Goal: Task Accomplishment & Management: Complete application form

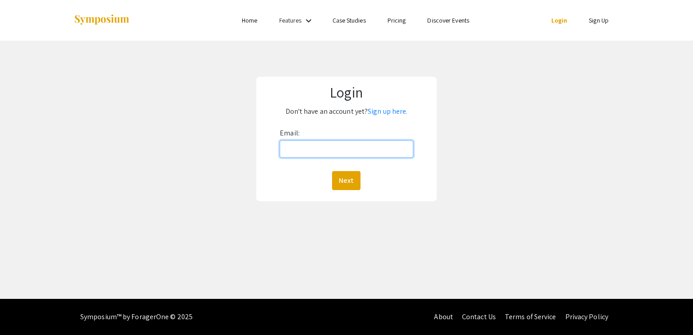
click at [290, 151] on input "Email:" at bounding box center [346, 148] width 133 height 17
type input "[EMAIL_ADDRESS][DOMAIN_NAME]"
click at [346, 176] on button "Next" at bounding box center [346, 180] width 28 height 19
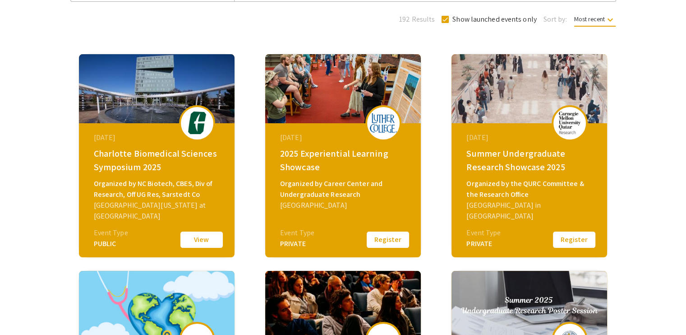
scroll to position [101, 0]
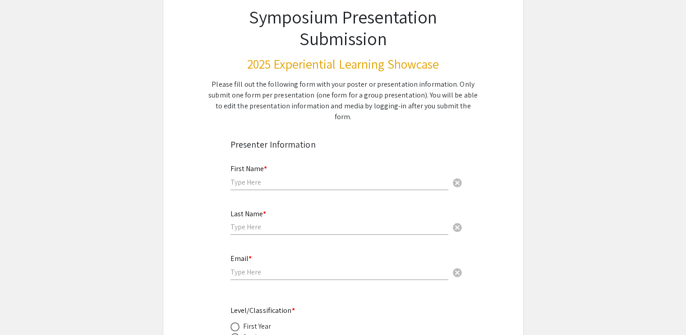
scroll to position [74, 0]
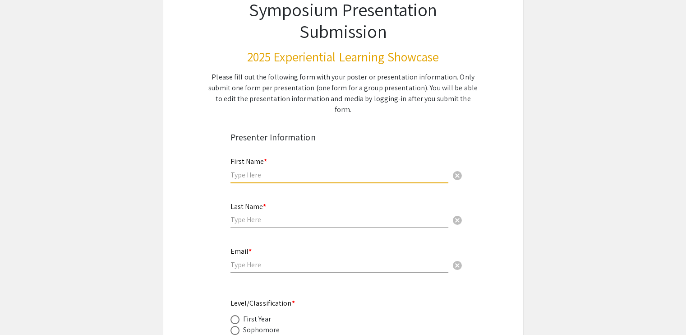
click at [289, 170] on input "text" at bounding box center [339, 174] width 218 height 9
type input "[PERSON_NAME]"
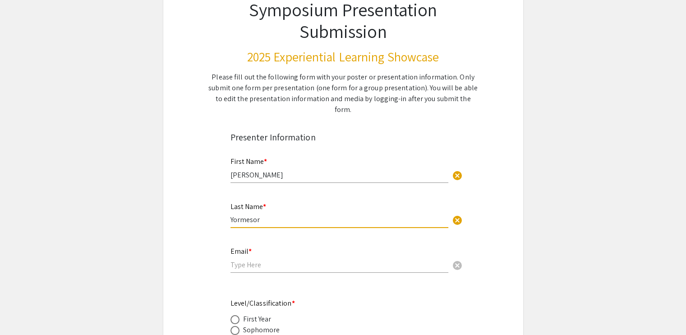
type input "Yormesor"
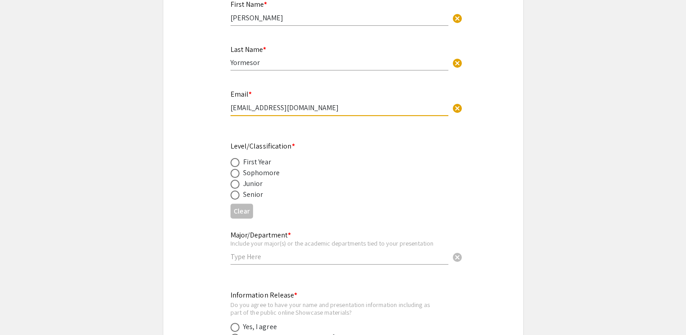
scroll to position [232, 0]
type input "[EMAIL_ADDRESS][DOMAIN_NAME]"
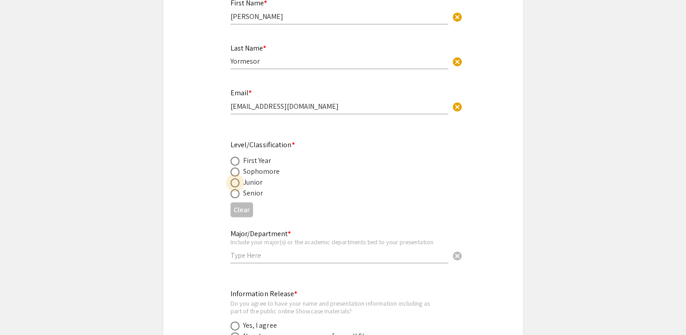
click at [237, 178] on span at bounding box center [234, 182] width 9 height 9
click at [237, 178] on input "radio" at bounding box center [234, 182] width 9 height 9
radio input "true"
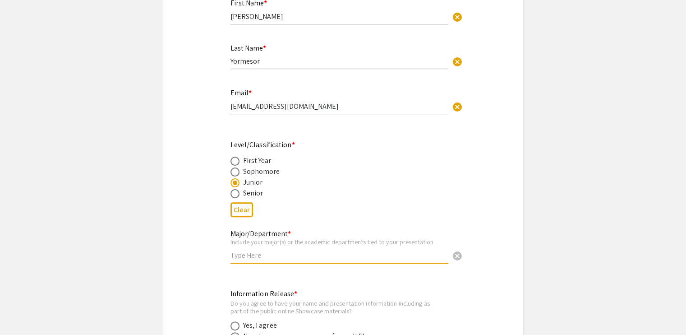
click at [279, 250] on input "text" at bounding box center [339, 254] width 218 height 9
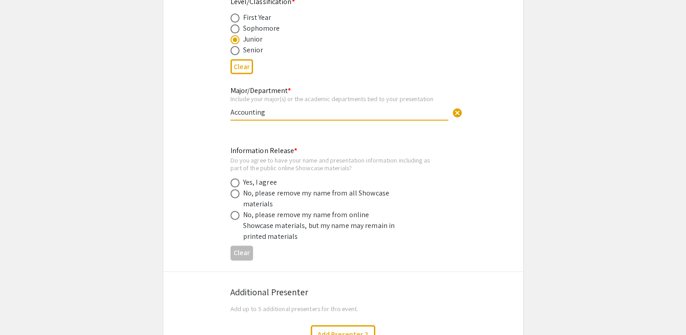
scroll to position [375, 0]
type input "Accounting"
click at [238, 178] on span at bounding box center [234, 182] width 9 height 9
click at [238, 178] on input "radio" at bounding box center [234, 182] width 9 height 9
radio input "true"
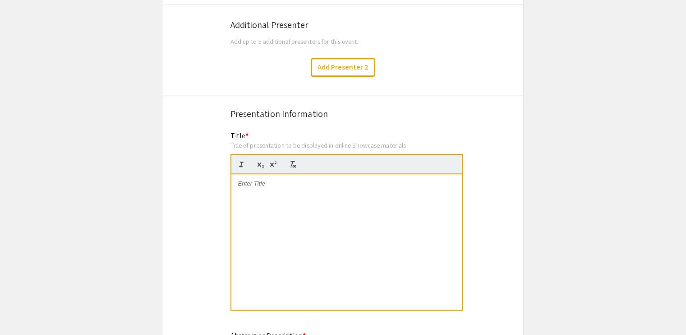
scroll to position [644, 0]
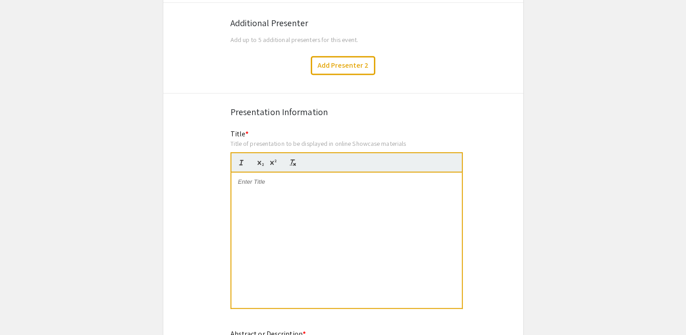
click at [224, 214] on div "Title * Title of presentation to be displayed in online Showcase materials This…" at bounding box center [343, 225] width 239 height 193
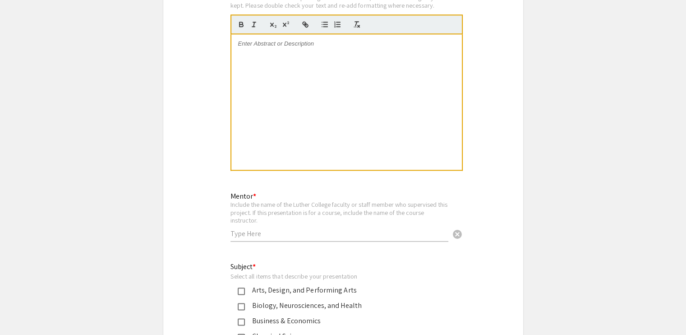
scroll to position [1008, 0]
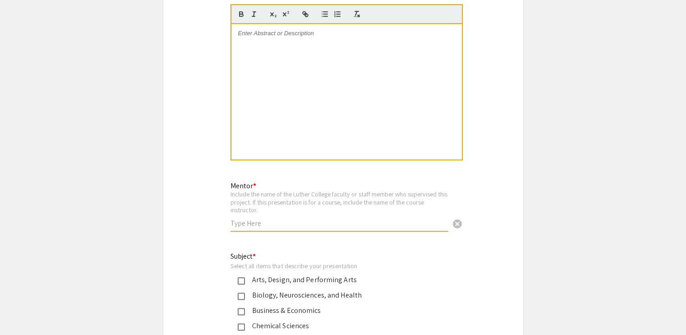
click at [264, 218] on input "text" at bounding box center [339, 222] width 218 height 9
type input "B"
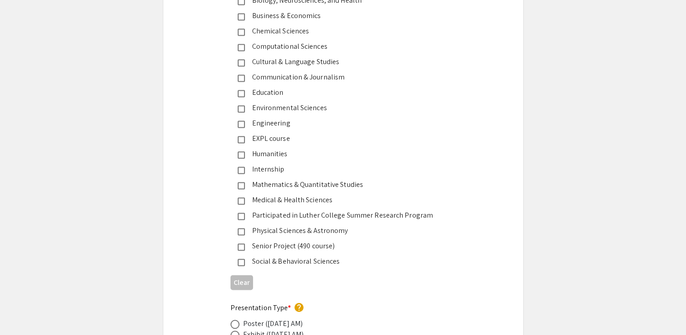
scroll to position [1305, 0]
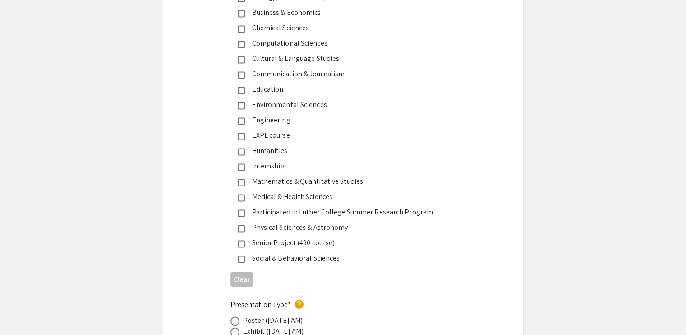
type input "[PERSON_NAME]"
click at [272, 161] on div "Internship" at bounding box center [339, 166] width 189 height 11
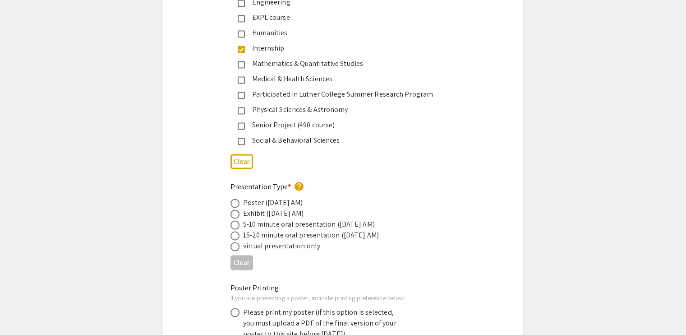
scroll to position [1426, 0]
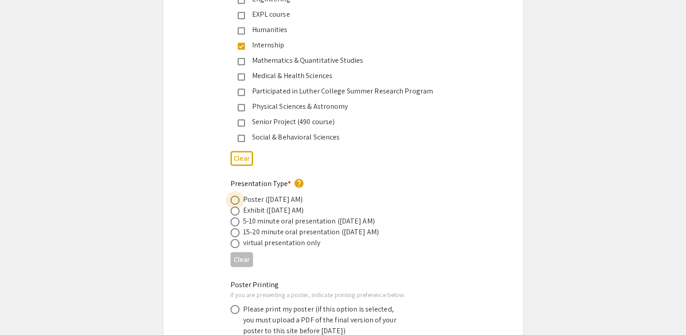
click at [230, 195] on span at bounding box center [234, 199] width 9 height 9
click at [230, 195] on input "radio" at bounding box center [234, 199] width 9 height 9
radio input "true"
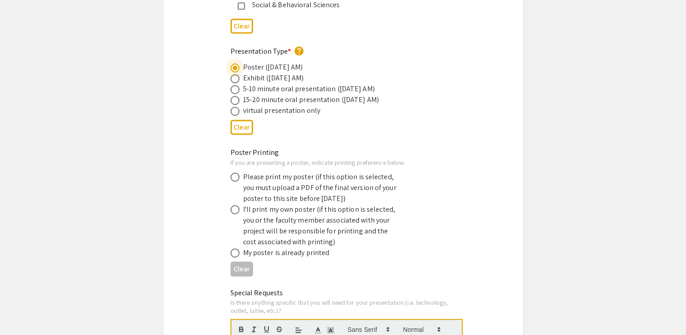
scroll to position [1559, 0]
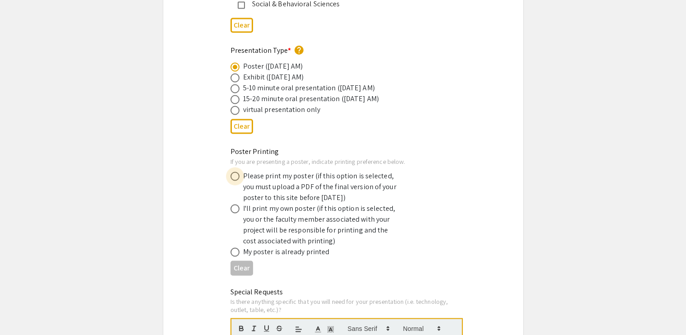
click at [231, 171] on span at bounding box center [234, 175] width 9 height 9
click at [231, 171] on input "radio" at bounding box center [234, 175] width 9 height 9
radio input "true"
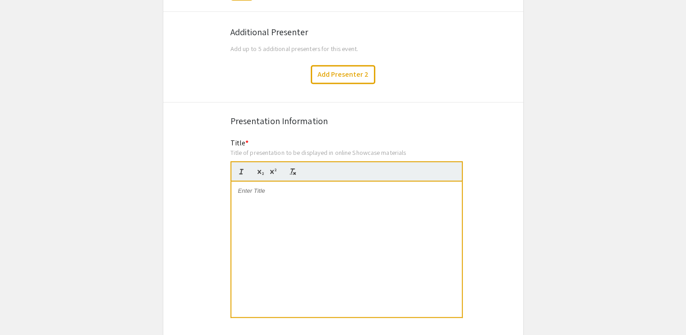
scroll to position [638, 0]
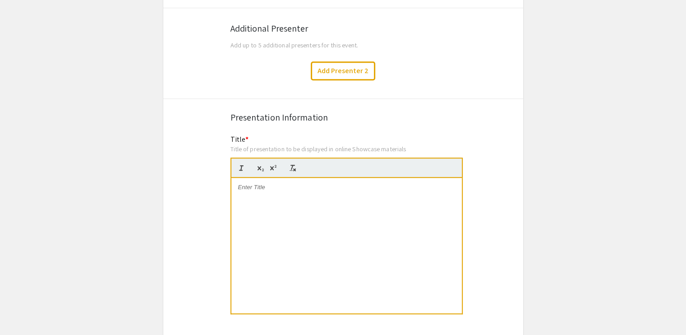
click at [251, 195] on div at bounding box center [346, 245] width 230 height 135
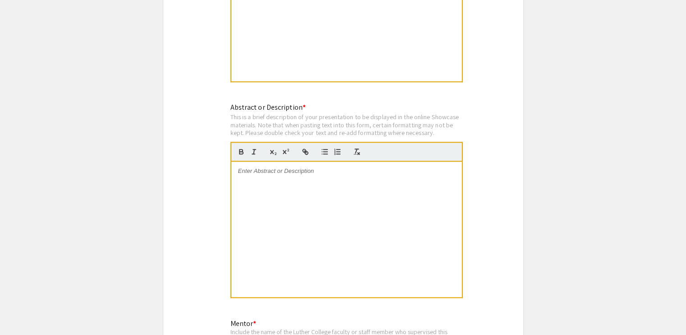
scroll to position [872, 0]
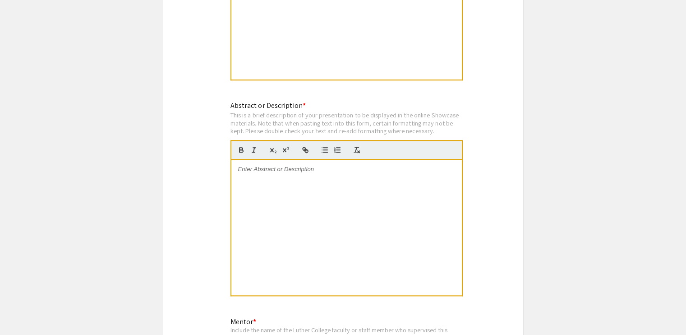
click at [282, 178] on div at bounding box center [346, 227] width 230 height 135
click at [277, 168] on div at bounding box center [346, 227] width 230 height 135
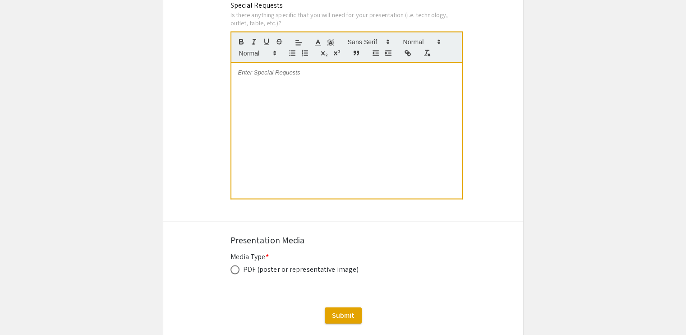
scroll to position [1845, 0]
click at [235, 266] on span at bounding box center [234, 270] width 9 height 9
click at [235, 266] on input "radio" at bounding box center [234, 270] width 9 height 9
radio input "true"
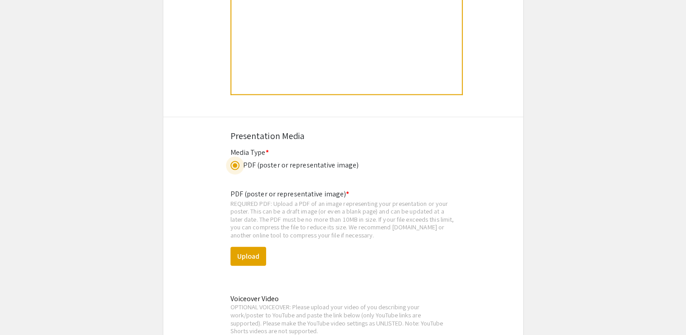
scroll to position [1948, 0]
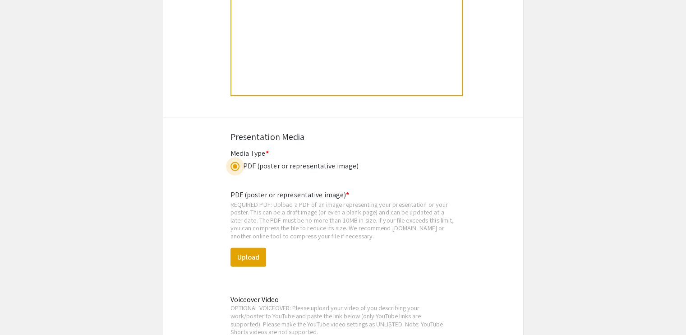
click at [238, 162] on span at bounding box center [234, 166] width 9 height 9
click at [238, 162] on input "radio" at bounding box center [234, 166] width 9 height 9
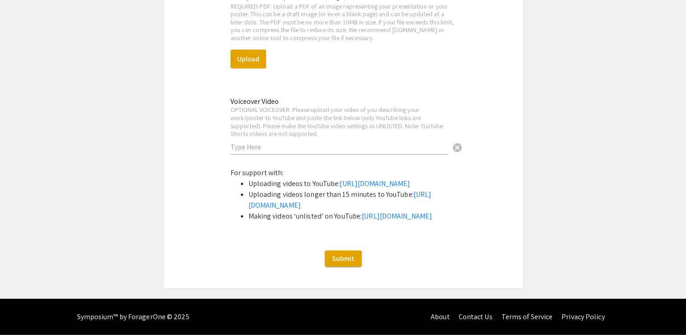
scroll to position [2184, 0]
click at [344, 251] on button "Submit" at bounding box center [343, 258] width 37 height 16
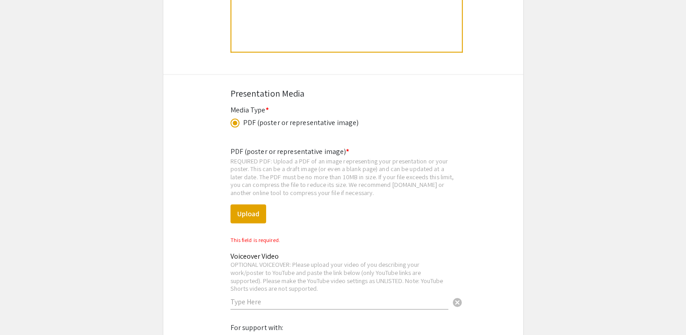
scroll to position [1991, 0]
click at [253, 205] on button "Upload" at bounding box center [248, 214] width 36 height 19
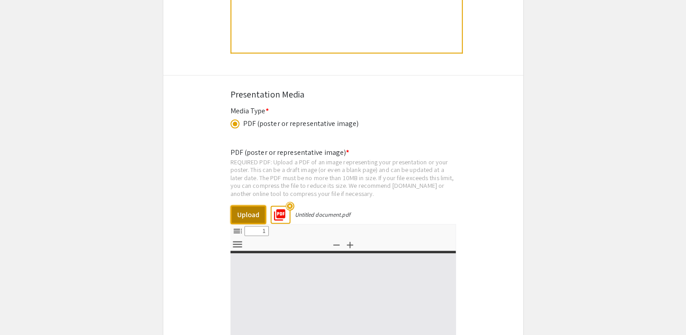
select select "custom"
type input "0"
select select "custom"
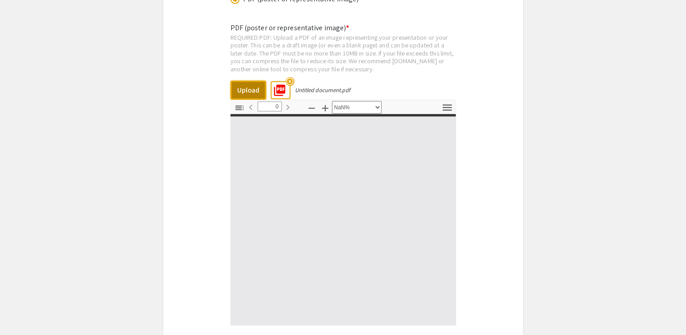
type input "1"
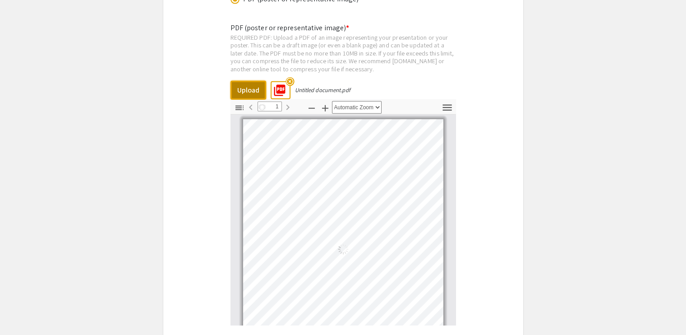
select select "auto"
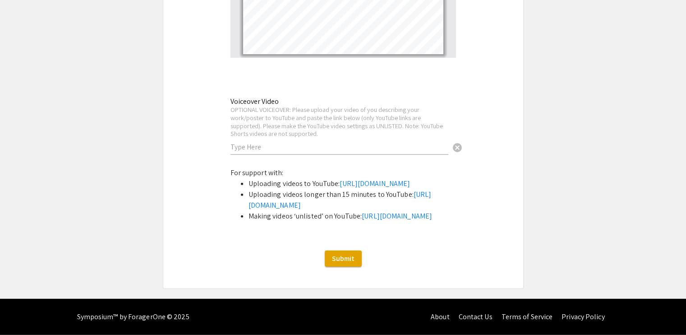
scroll to position [2420, 0]
click at [334, 252] on button "Submit" at bounding box center [343, 258] width 37 height 16
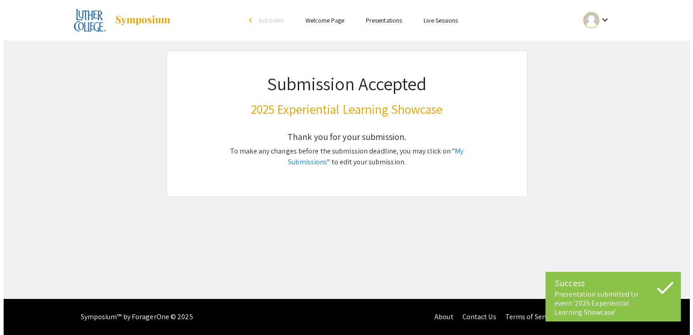
scroll to position [0, 0]
